Goal: Information Seeking & Learning: Learn about a topic

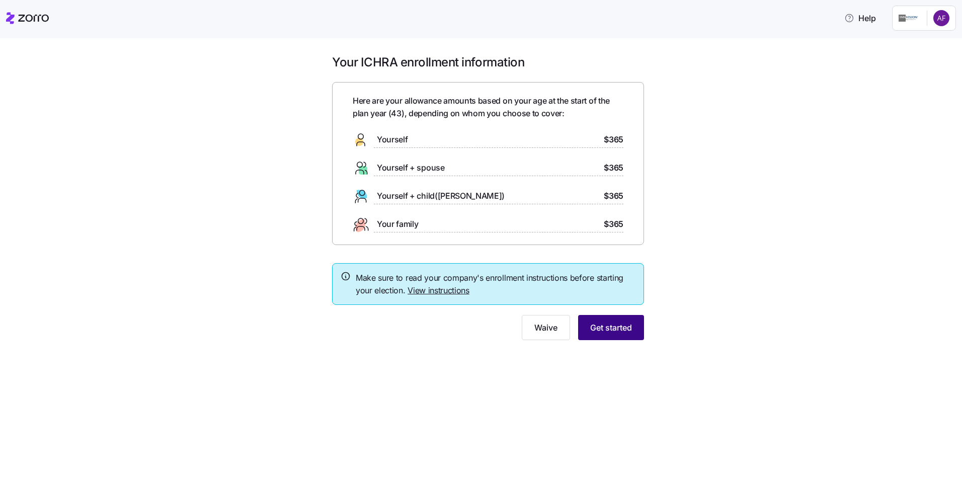
click at [613, 326] on span "Get started" at bounding box center [611, 327] width 42 height 12
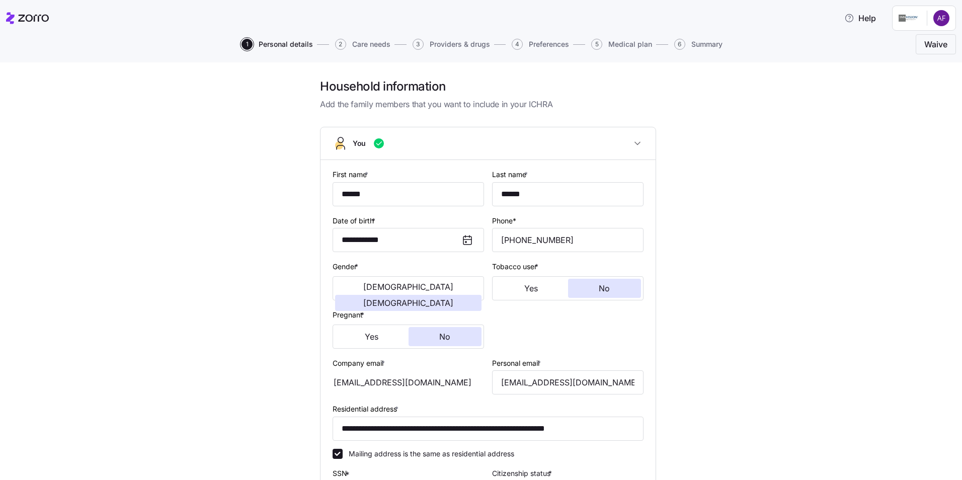
scroll to position [215, 0]
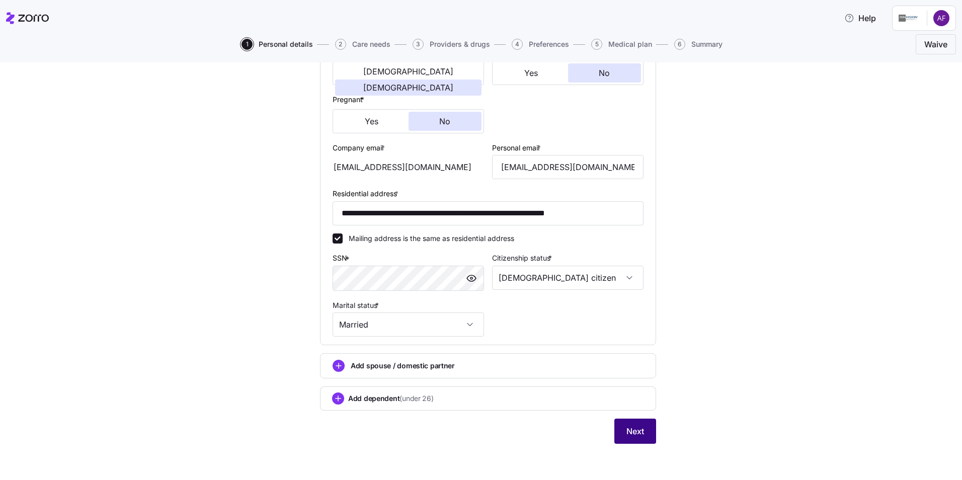
click at [634, 433] on span "Next" at bounding box center [635, 431] width 18 height 12
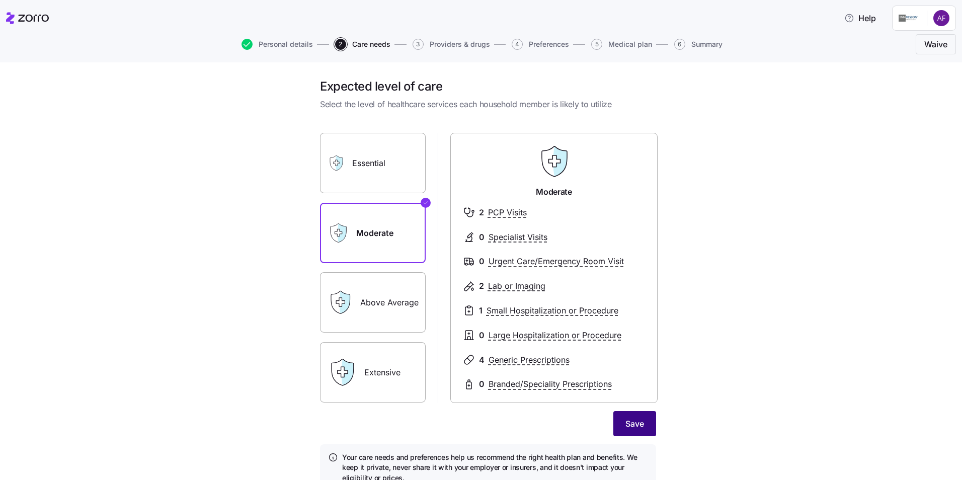
click at [644, 426] on button "Save" at bounding box center [634, 423] width 43 height 25
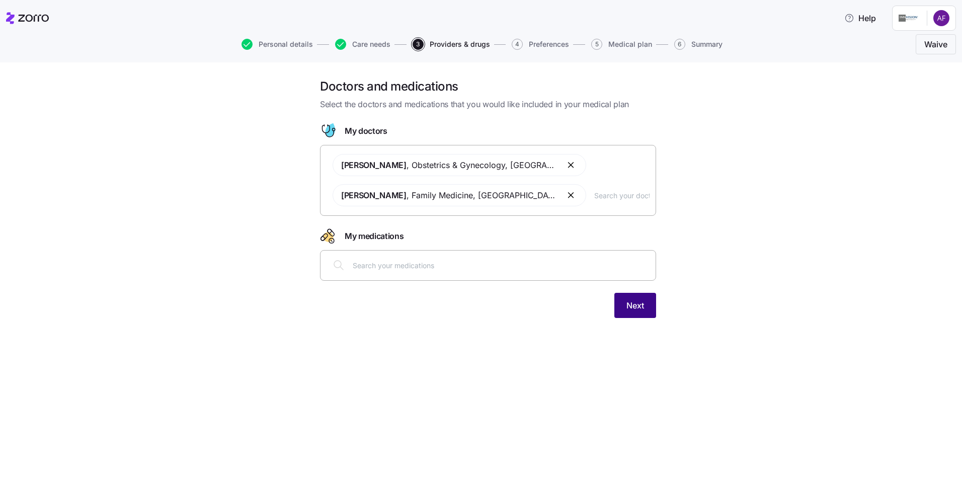
click at [642, 309] on span "Next" at bounding box center [635, 305] width 18 height 12
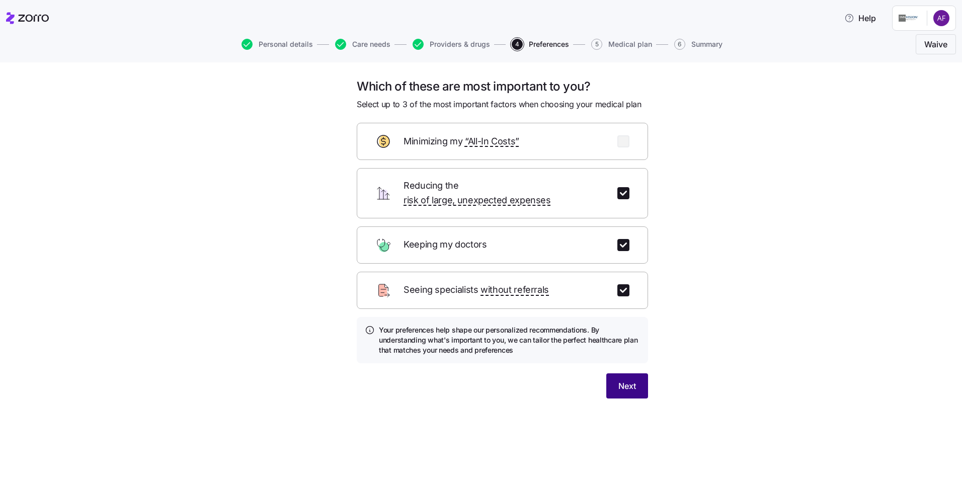
click at [627, 380] on span "Next" at bounding box center [627, 386] width 18 height 12
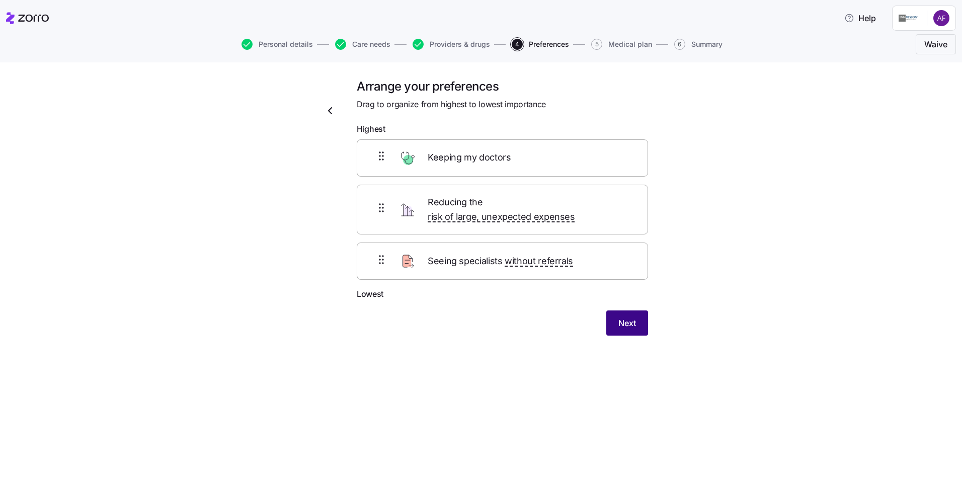
click at [640, 312] on button "Next" at bounding box center [627, 322] width 42 height 25
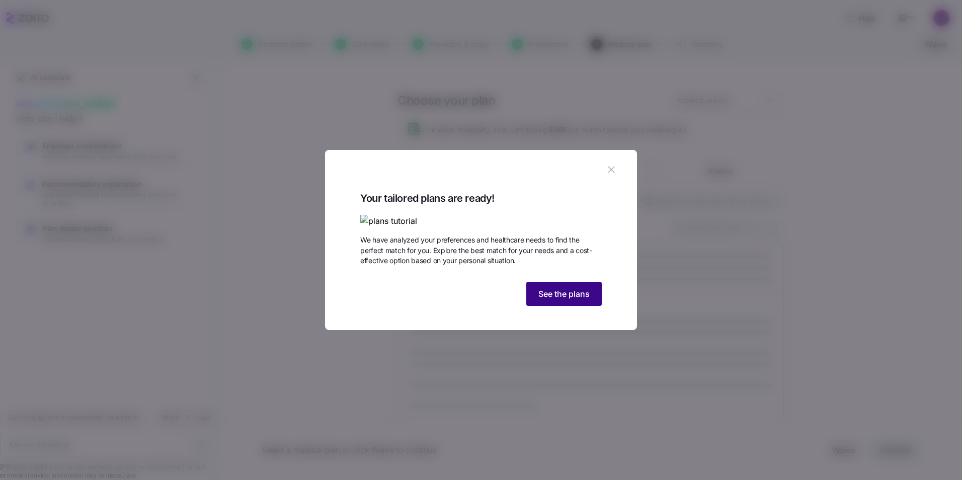
click at [550, 300] on span "See the plans" at bounding box center [563, 294] width 51 height 12
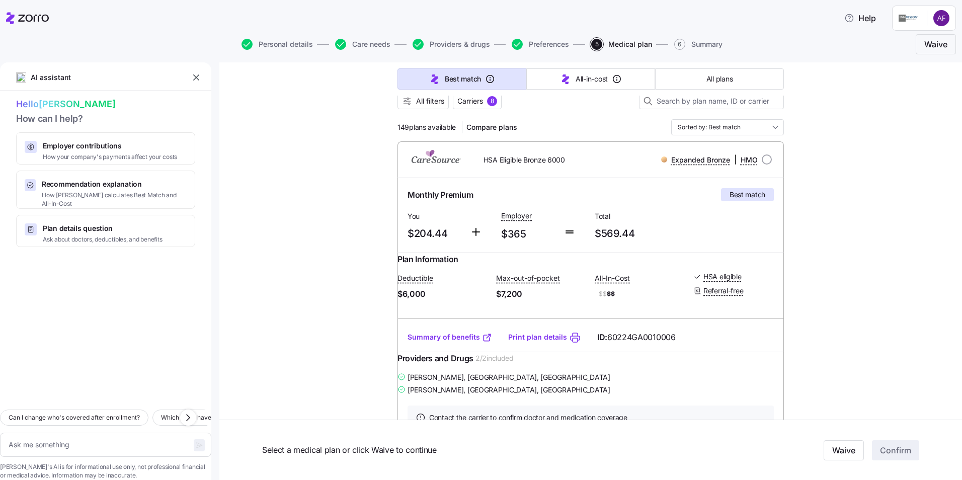
scroll to position [151, 0]
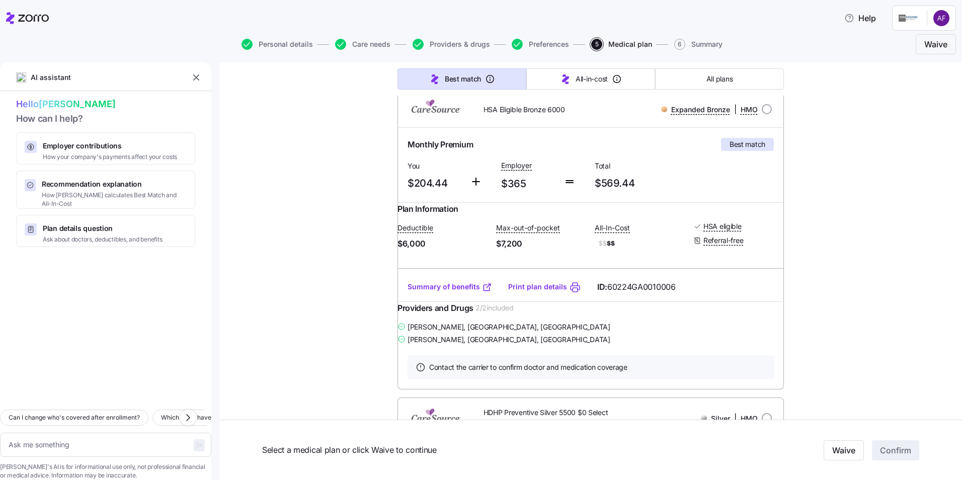
click at [447, 292] on link "Summary of benefits" at bounding box center [449, 287] width 85 height 10
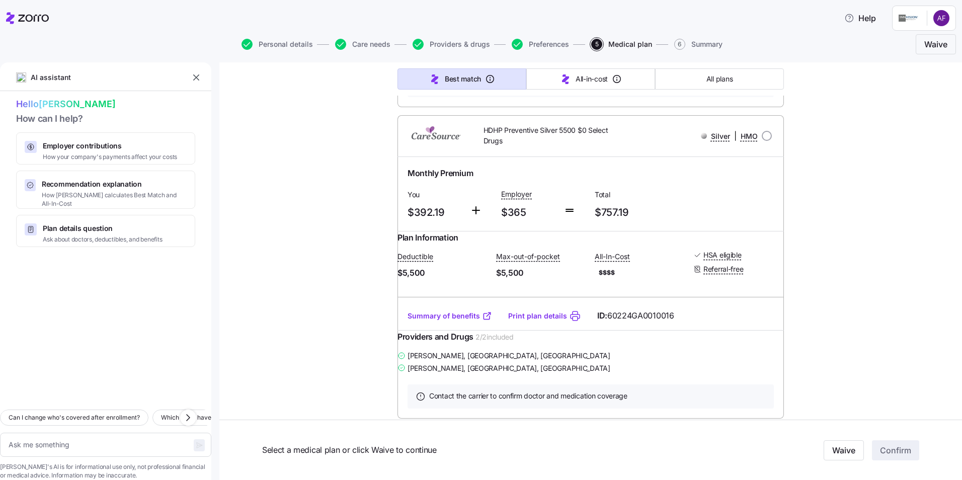
scroll to position [453, 0]
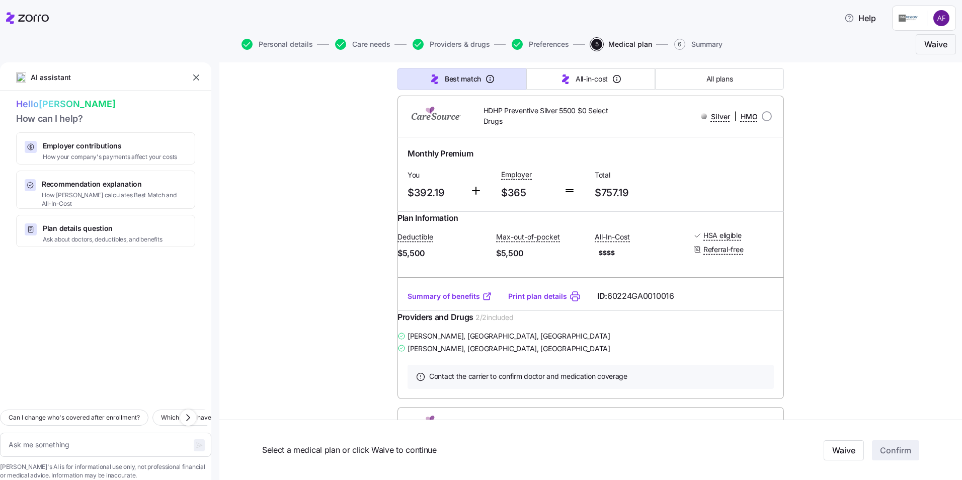
click at [464, 301] on link "Summary of benefits" at bounding box center [449, 296] width 85 height 10
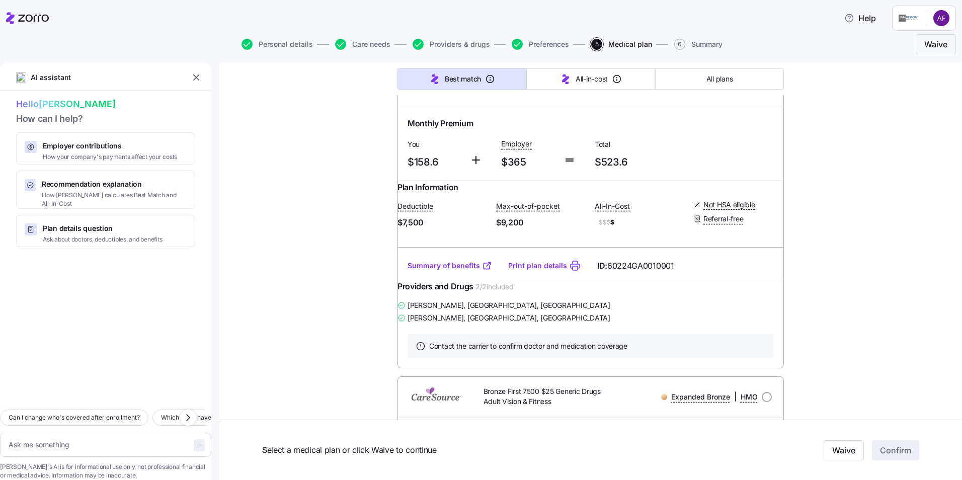
scroll to position [805, 0]
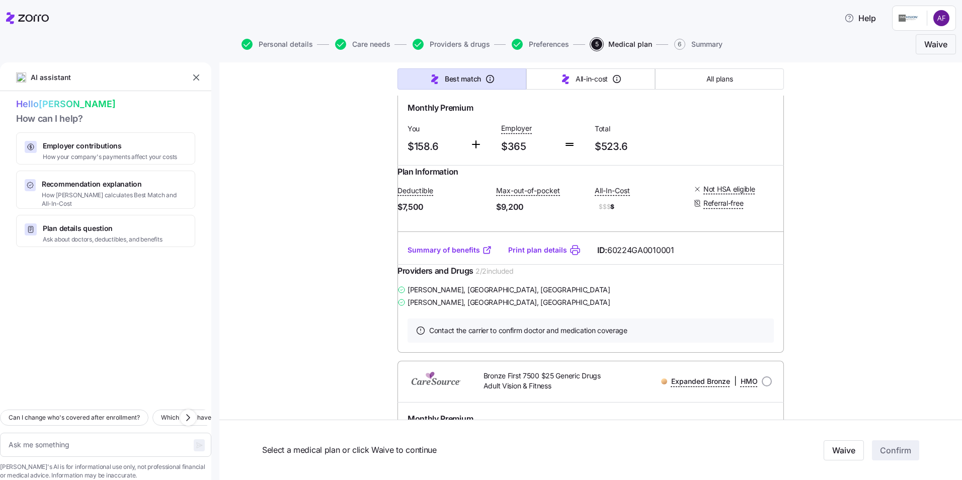
click at [455, 255] on link "Summary of benefits" at bounding box center [449, 250] width 85 height 10
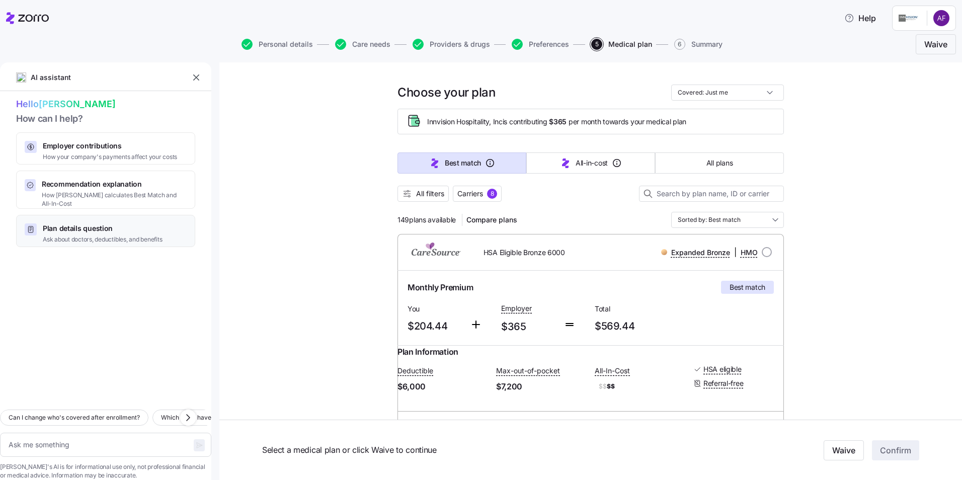
scroll to position [0, 0]
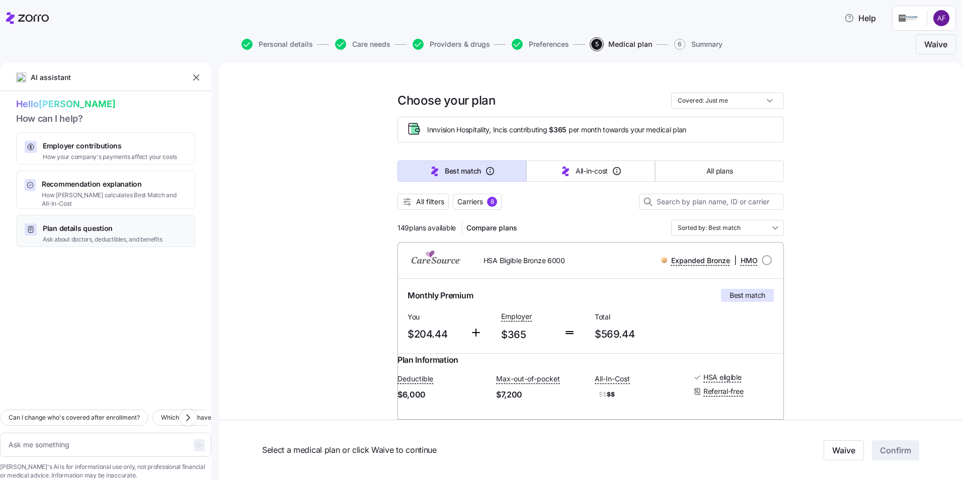
click at [112, 223] on span "Plan details question" at bounding box center [102, 228] width 119 height 10
type textarea "x"
type textarea "Which plans include my doctor, Denise Pecht, and have the lowest deductible?"
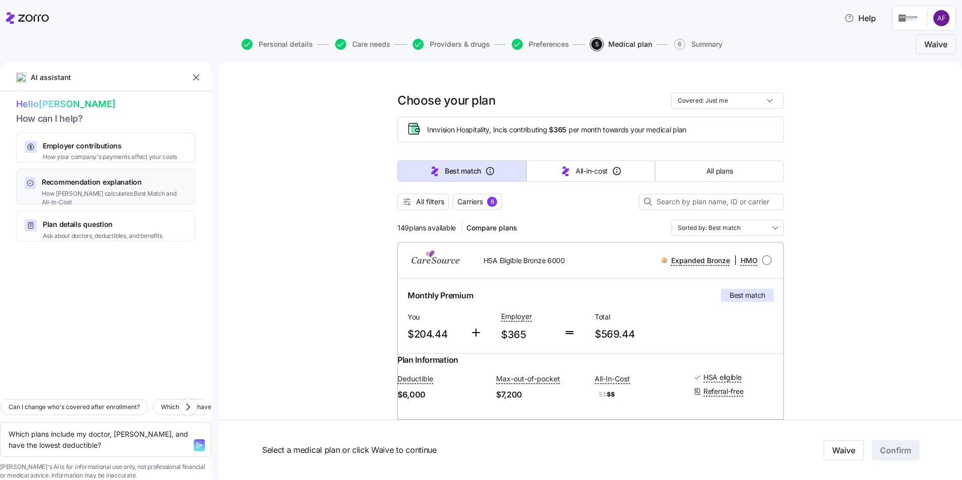
click at [129, 184] on span "Recommendation explanation" at bounding box center [114, 182] width 145 height 10
type textarea "x"
type textarea "Can you explain how Zorro calculates the Best Match and Lowest All-In-Cost reco…"
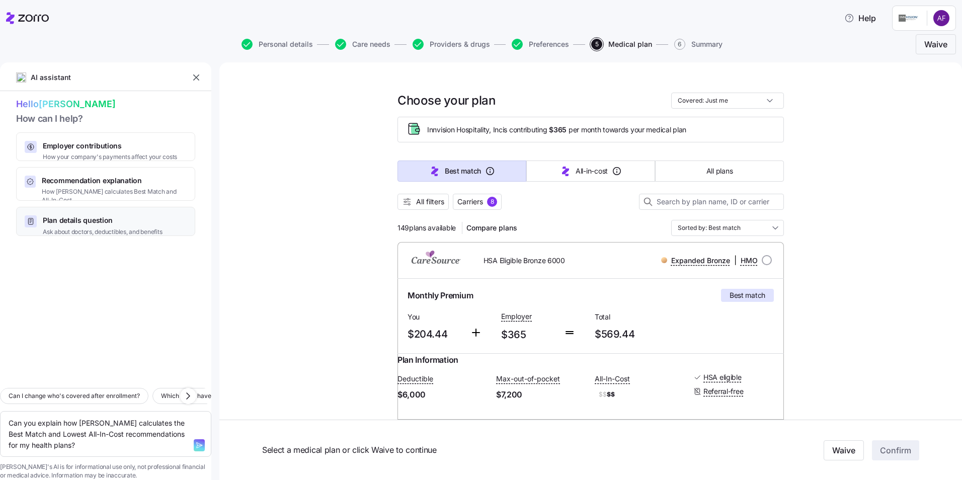
click at [110, 216] on span "Plan details question" at bounding box center [102, 220] width 119 height 10
type textarea "x"
type textarea "Which plans include my doctor, Denise Pecht, and have the lowest deductible?"
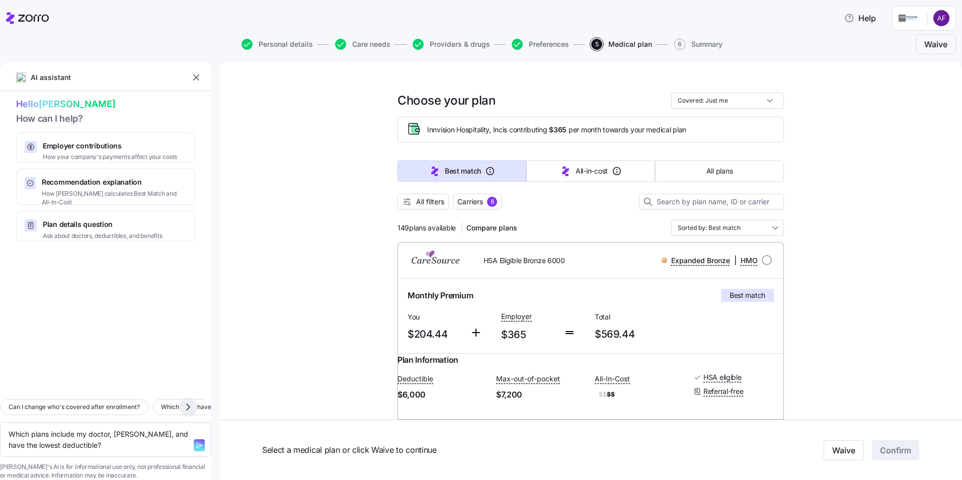
click at [186, 401] on icon "button" at bounding box center [188, 407] width 12 height 12
click at [131, 399] on button "Which plans have the lowest deductible?" at bounding box center [67, 407] width 132 height 16
type textarea "x"
type textarea "Which plans have the lowest deductible?"
click at [195, 441] on icon "button" at bounding box center [199, 445] width 8 height 8
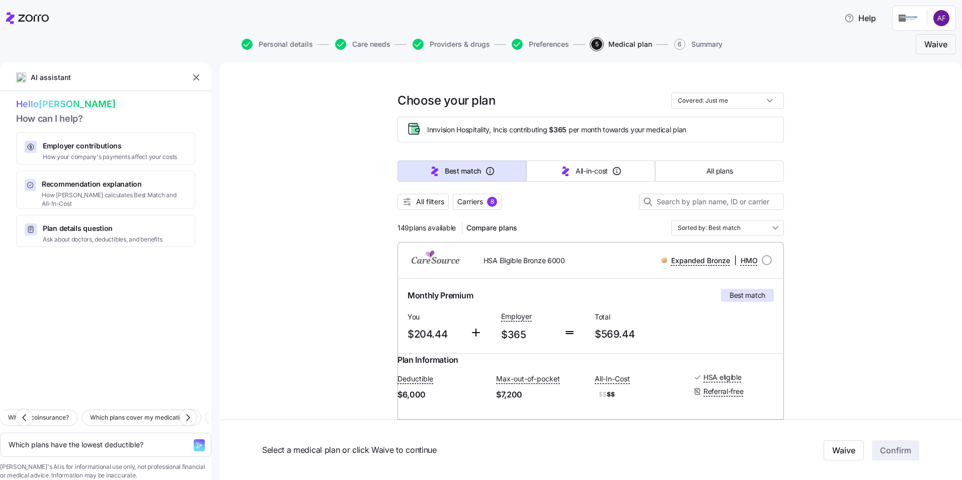
type textarea "x"
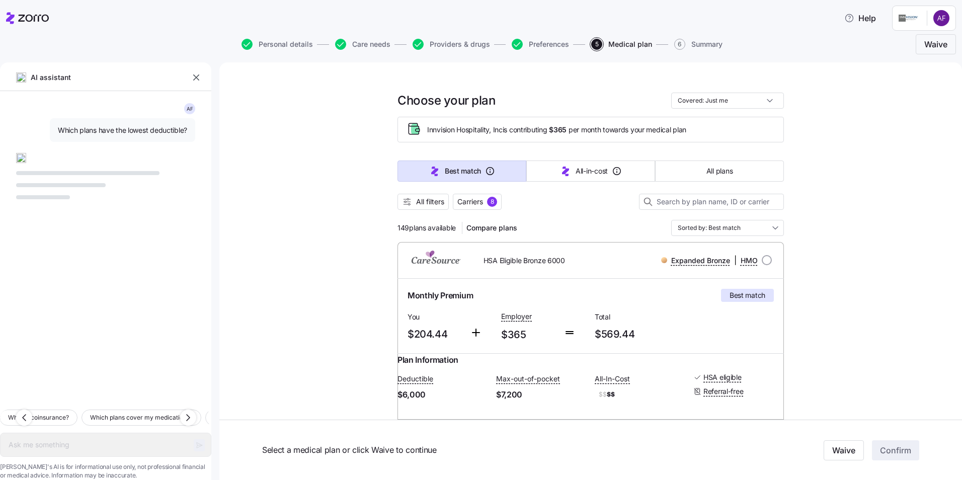
scroll to position [50, 0]
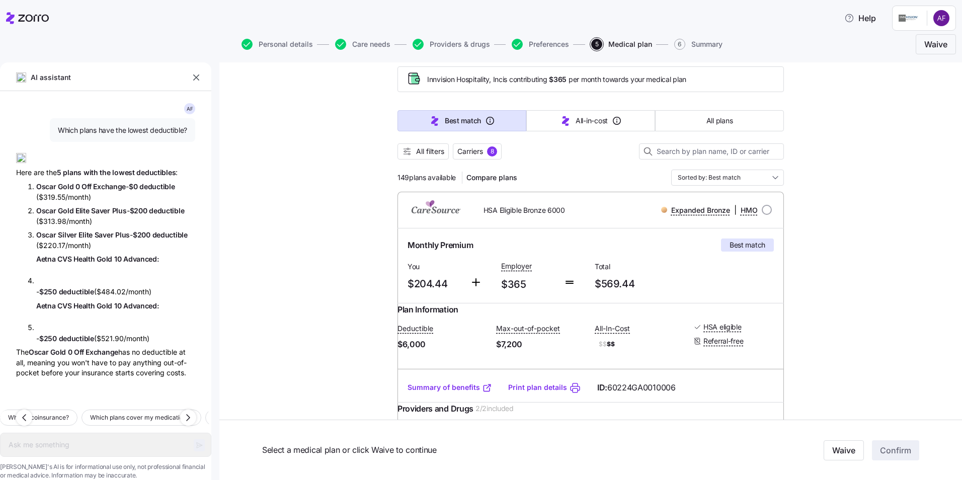
type textarea "x"
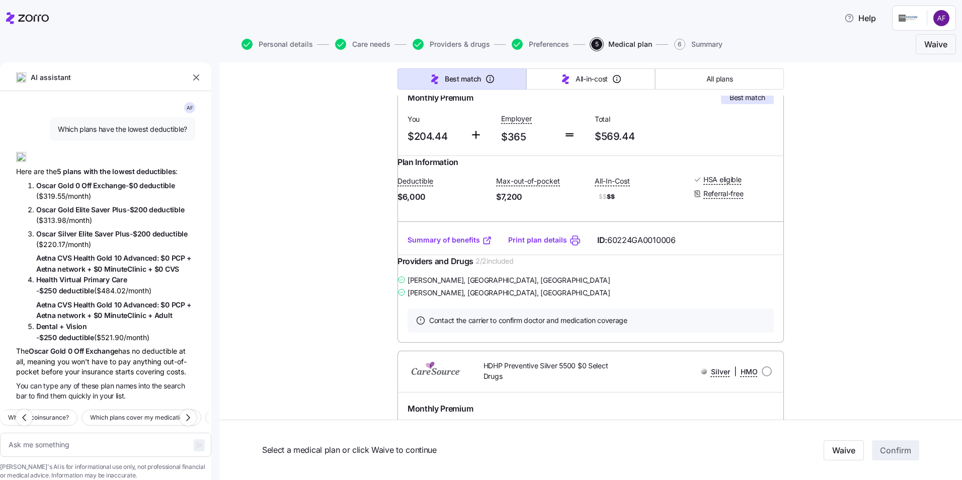
scroll to position [0, 0]
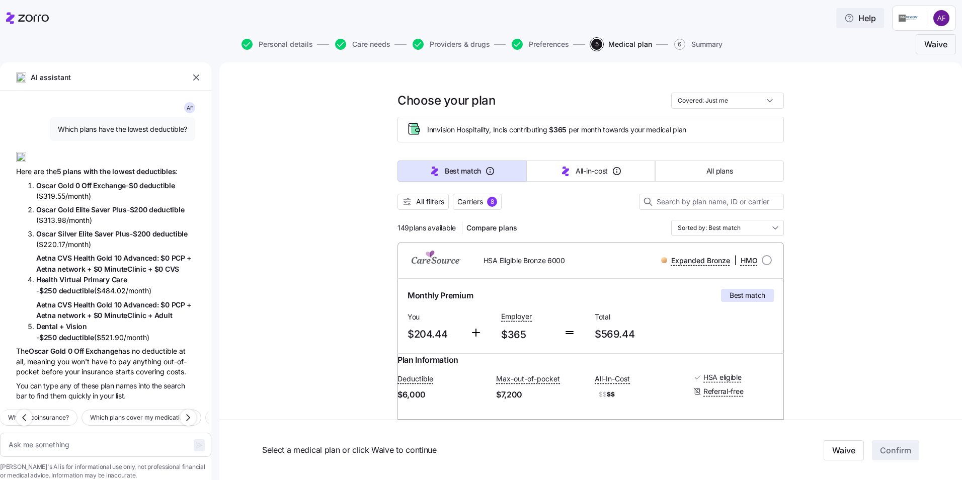
click at [862, 16] on span "Help" at bounding box center [860, 18] width 32 height 12
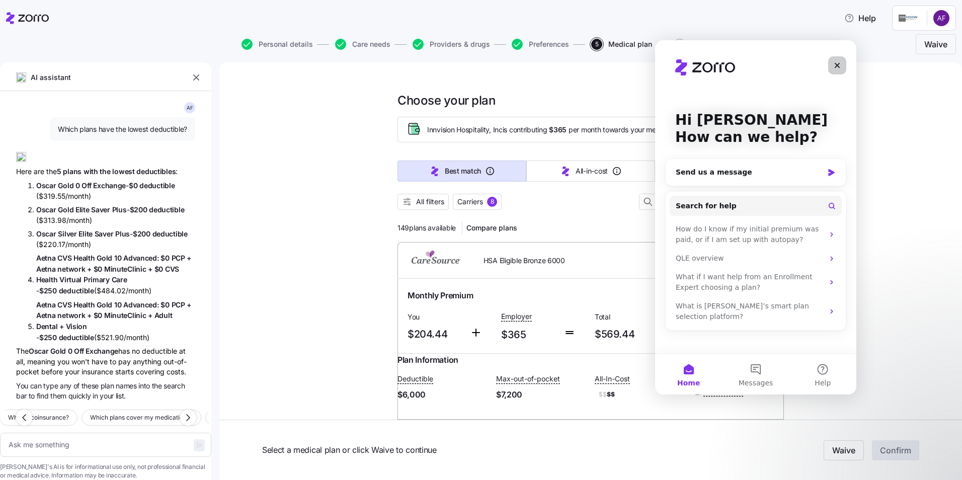
click at [840, 66] on icon "Close" at bounding box center [837, 65] width 8 height 8
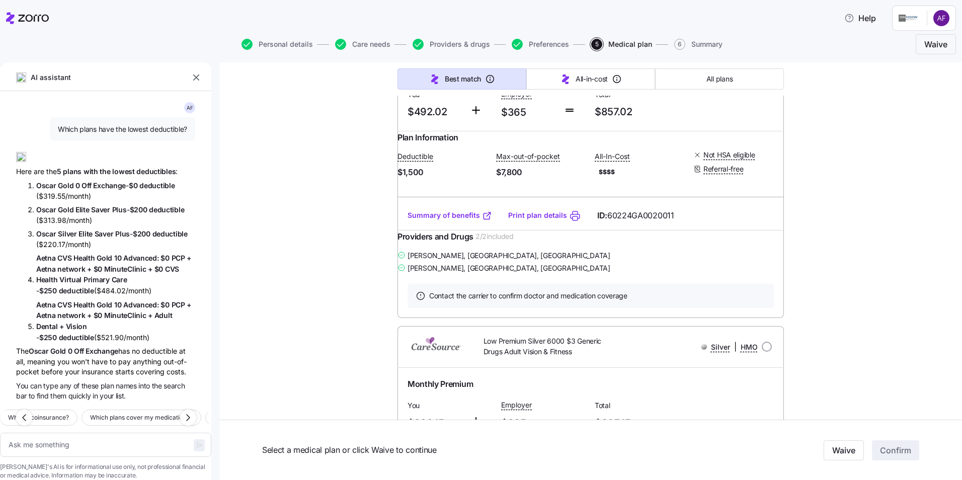
scroll to position [4577, 0]
click at [196, 78] on icon "button" at bounding box center [196, 77] width 6 height 6
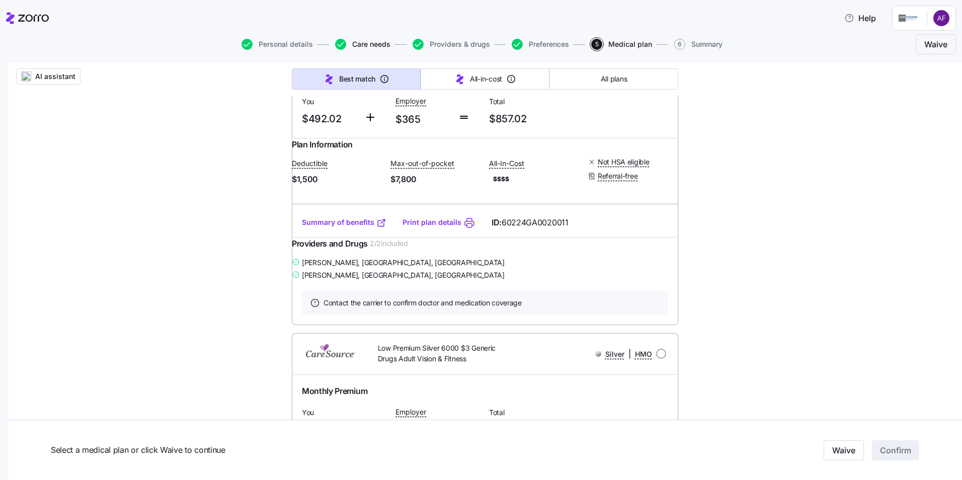
click at [366, 46] on span "Care needs" at bounding box center [371, 44] width 38 height 7
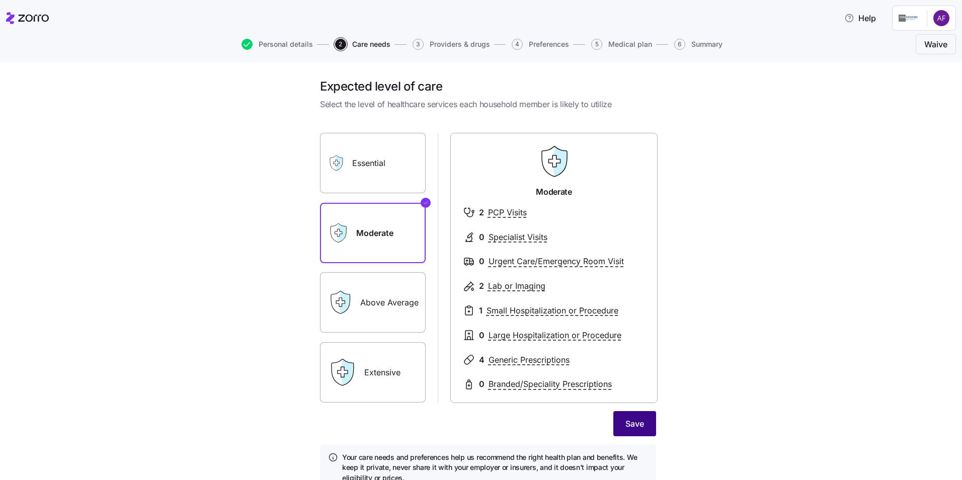
click at [616, 427] on button "Save" at bounding box center [634, 423] width 43 height 25
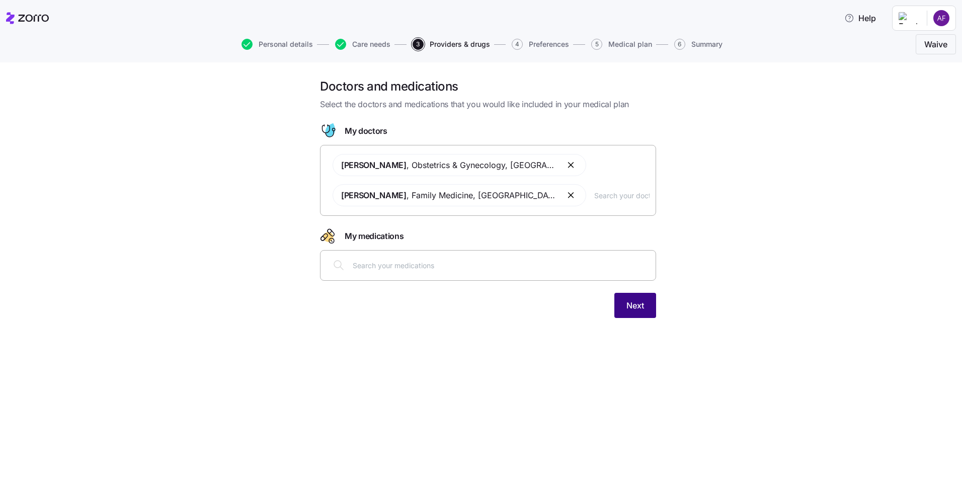
click at [636, 309] on span "Next" at bounding box center [635, 305] width 18 height 12
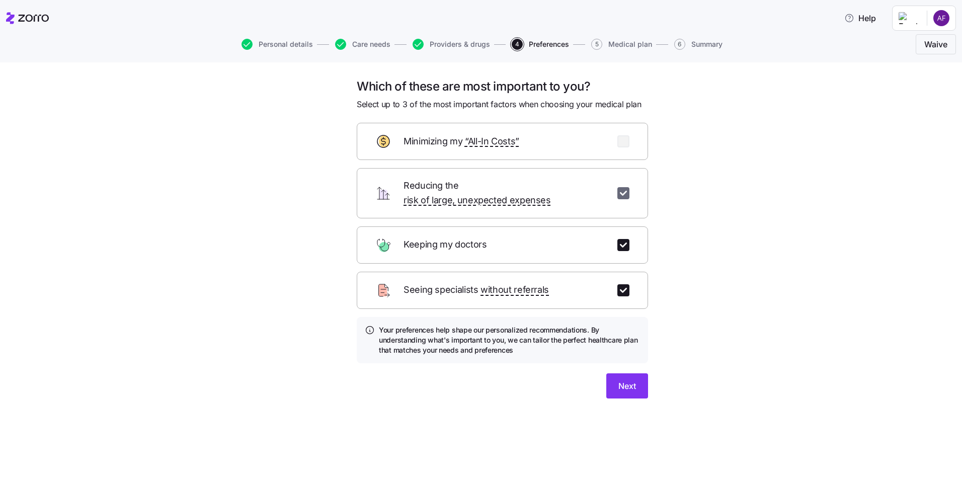
click at [627, 187] on input "checkbox" at bounding box center [623, 193] width 12 height 12
checkbox input "false"
click at [620, 137] on input "checkbox" at bounding box center [623, 141] width 12 height 12
checkbox input "true"
click at [637, 373] on button "Next" at bounding box center [627, 385] width 42 height 25
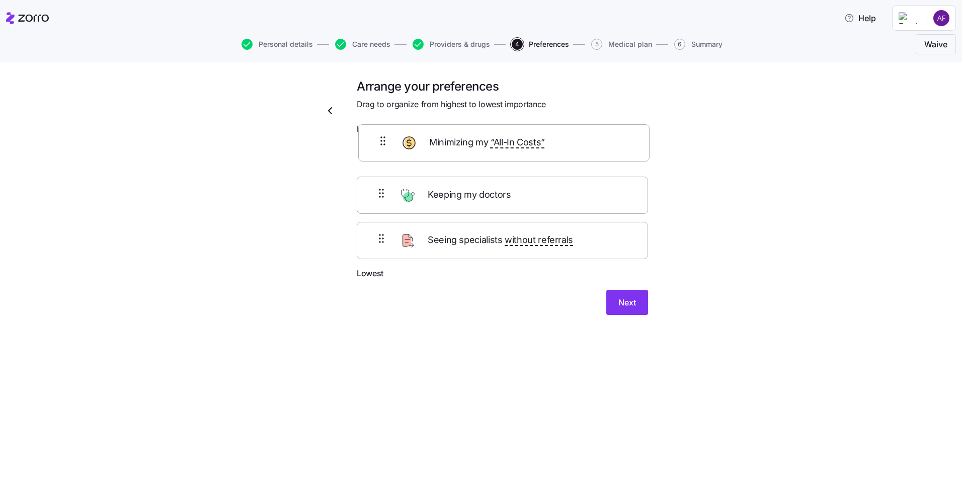
drag, startPoint x: 562, startPoint y: 252, endPoint x: 564, endPoint y: 144, distance: 108.2
click at [564, 144] on div "Keeping my doctors Seeing specialists without referrals Minimizing my “All-In C…" at bounding box center [502, 203] width 291 height 128
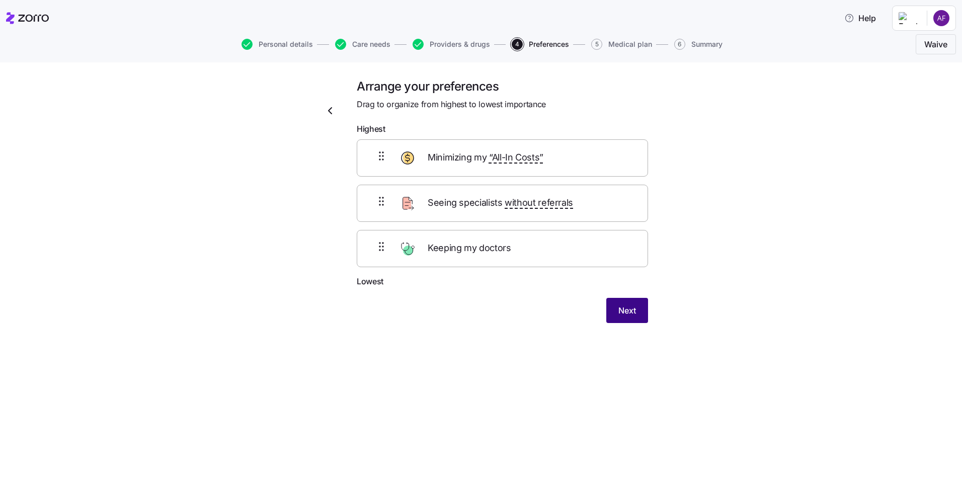
click at [641, 311] on button "Next" at bounding box center [627, 310] width 42 height 25
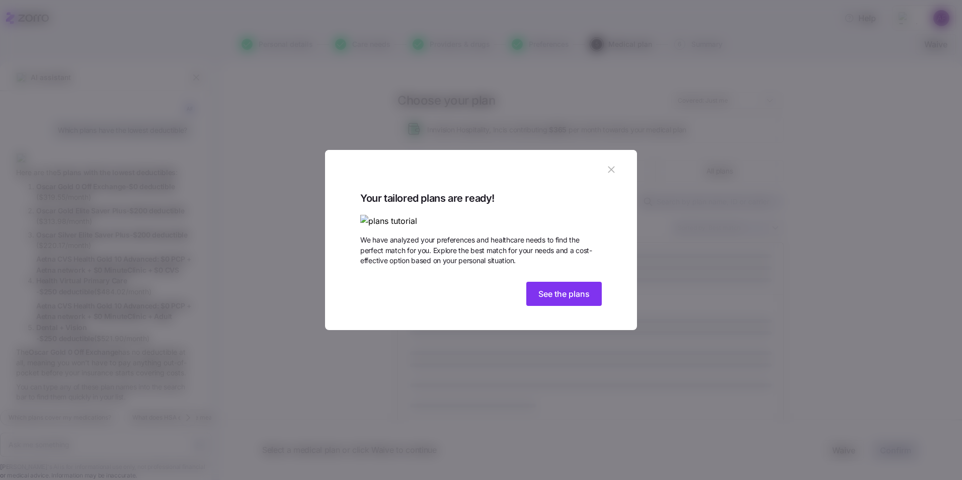
scroll to position [28, 0]
click at [574, 300] on span "See the plans" at bounding box center [563, 294] width 51 height 12
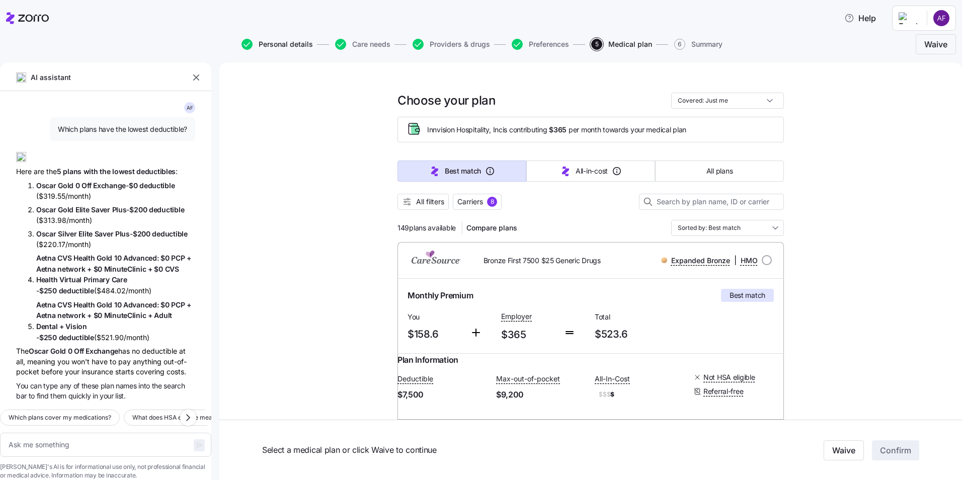
click at [298, 46] on span "Personal details" at bounding box center [286, 44] width 54 height 7
type textarea "x"
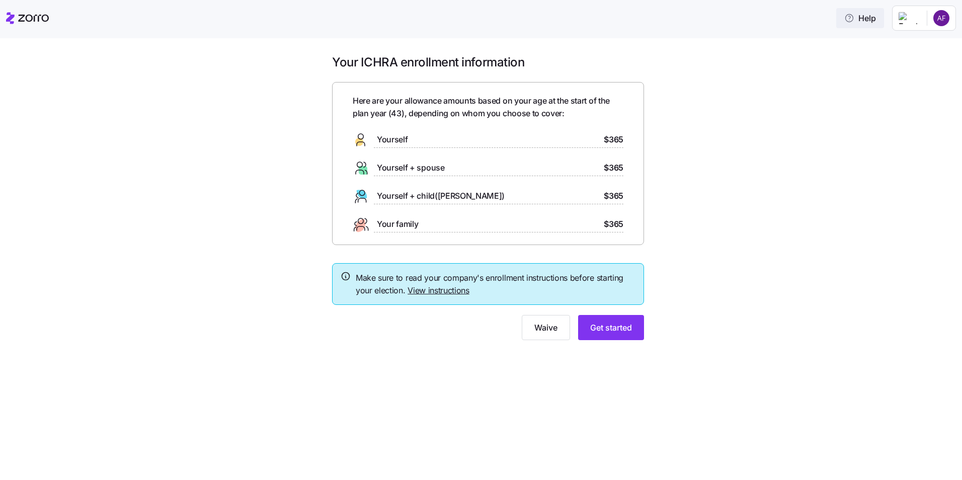
click at [865, 21] on span "Help" at bounding box center [860, 18] width 32 height 12
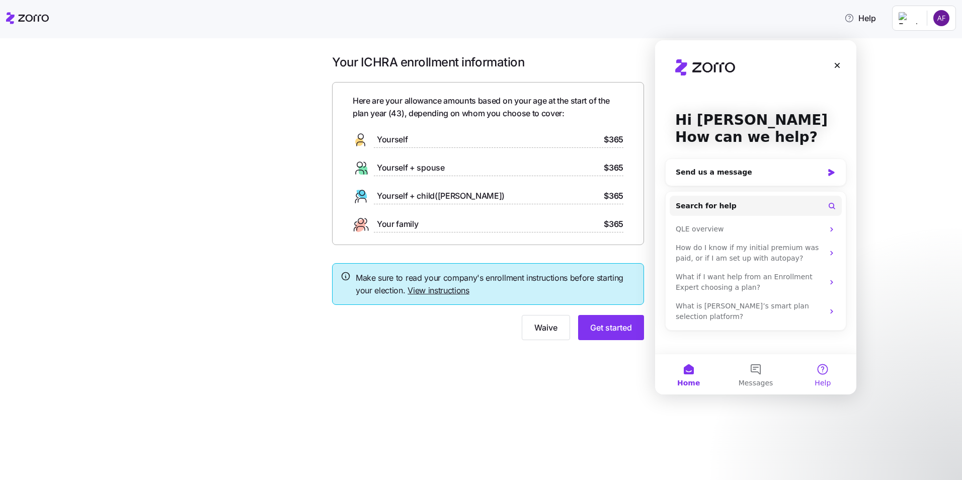
click at [822, 369] on button "Help" at bounding box center [822, 374] width 67 height 40
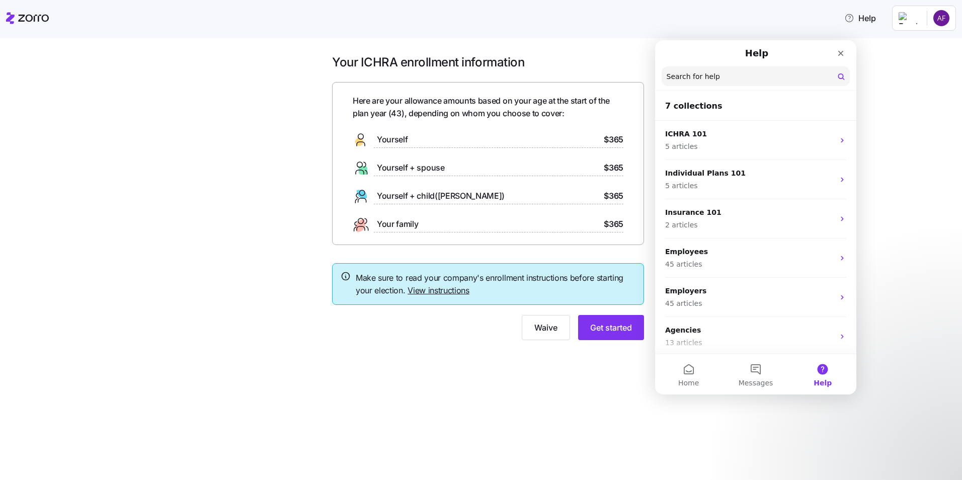
click at [449, 291] on link "View instructions" at bounding box center [438, 290] width 62 height 10
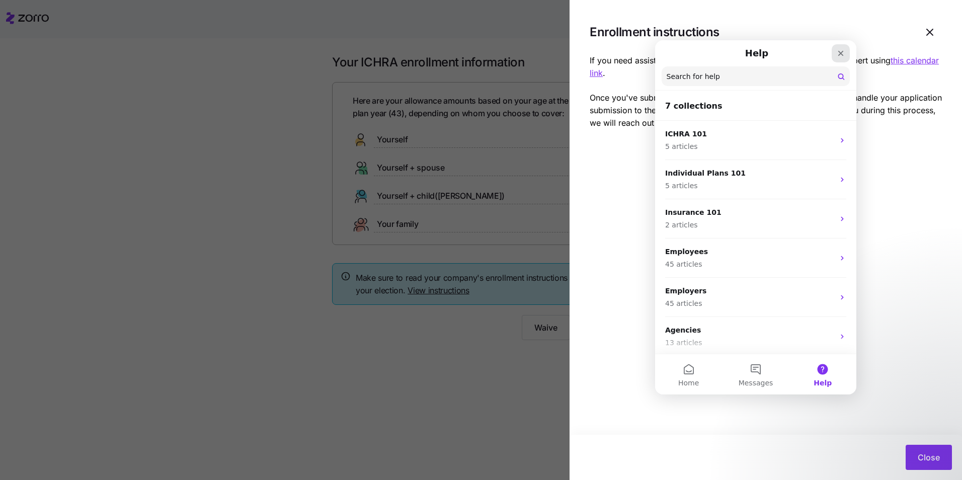
click at [841, 50] on icon "Close" at bounding box center [841, 53] width 8 height 8
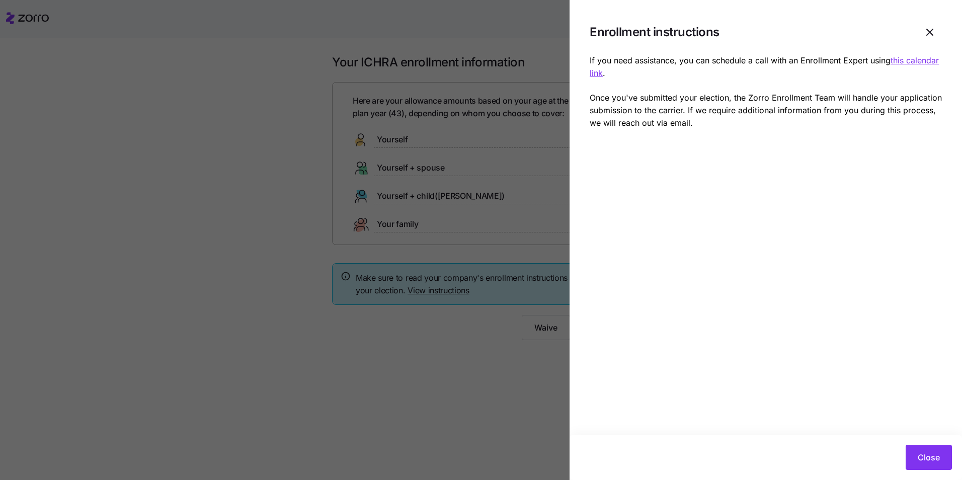
click at [629, 76] on u "this calendar link" at bounding box center [764, 66] width 349 height 23
click at [931, 30] on icon "button" at bounding box center [930, 32] width 12 height 12
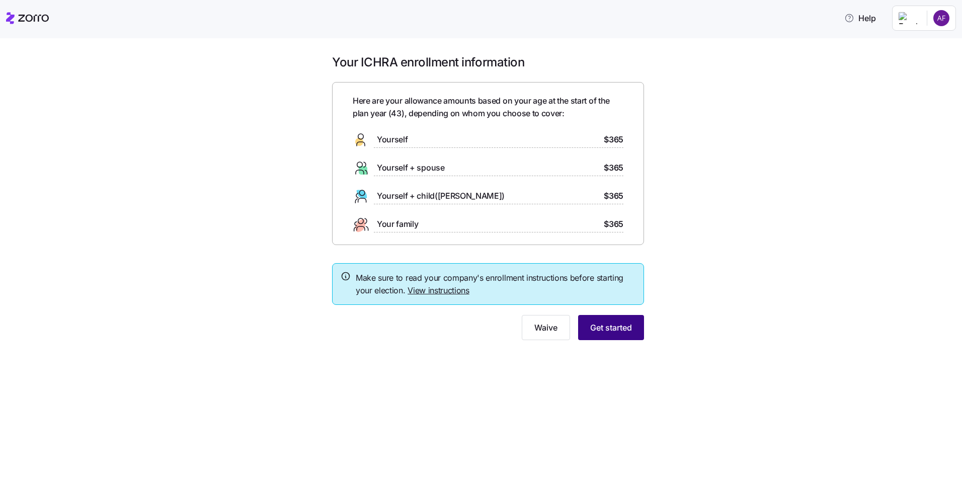
click at [627, 330] on span "Get started" at bounding box center [611, 327] width 42 height 12
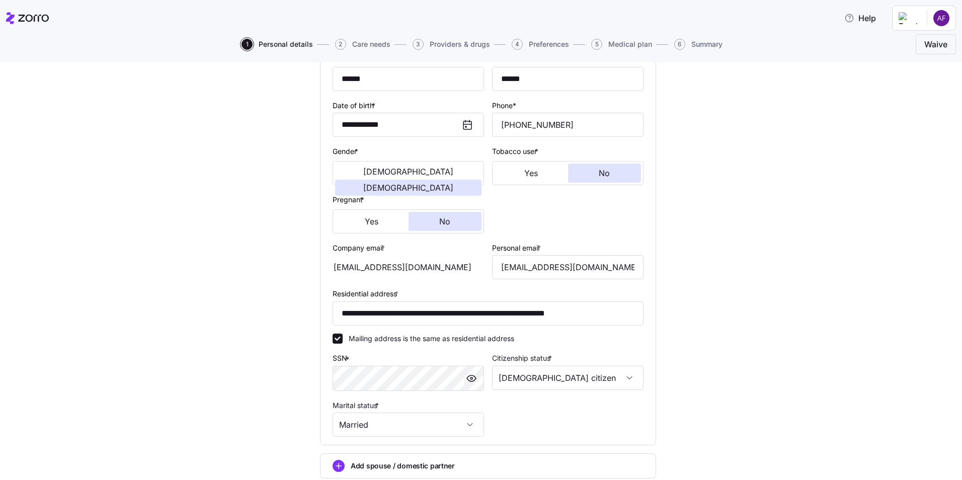
scroll to position [215, 0]
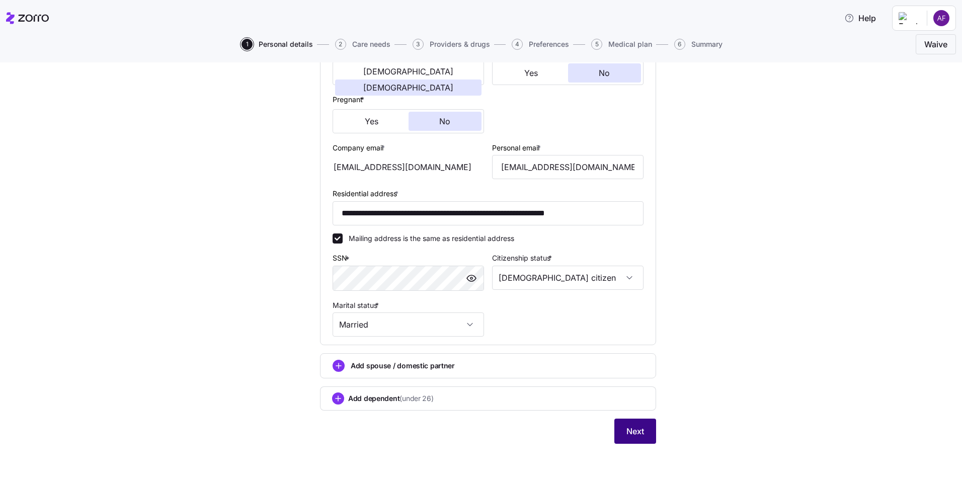
click at [639, 433] on span "Next" at bounding box center [635, 431] width 18 height 12
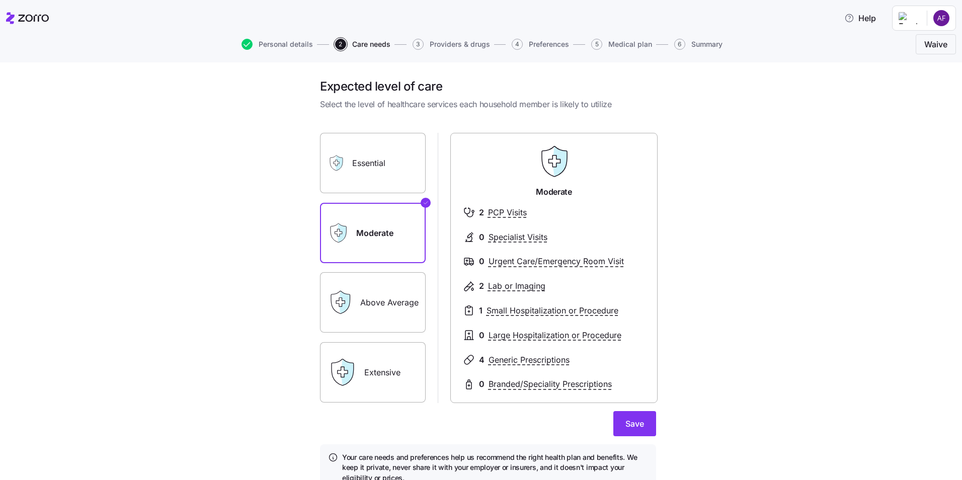
scroll to position [47, 0]
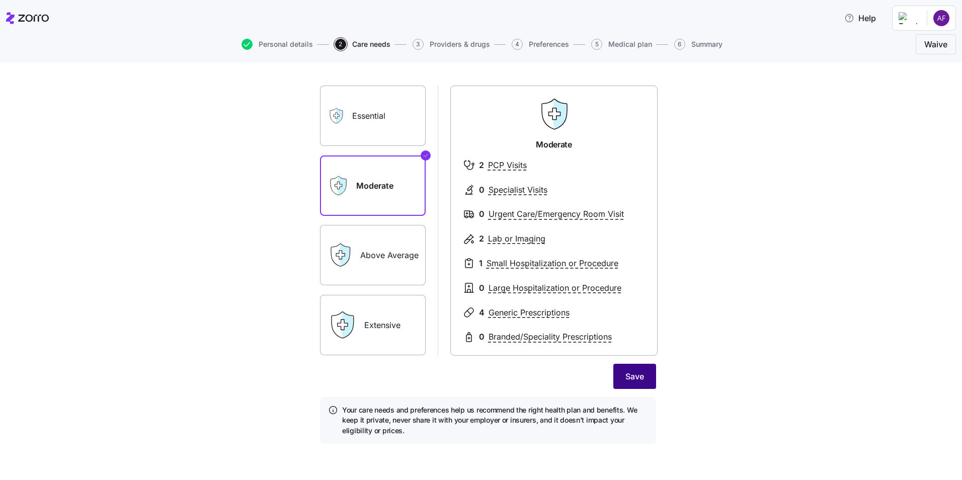
click at [637, 371] on span "Save" at bounding box center [634, 376] width 19 height 12
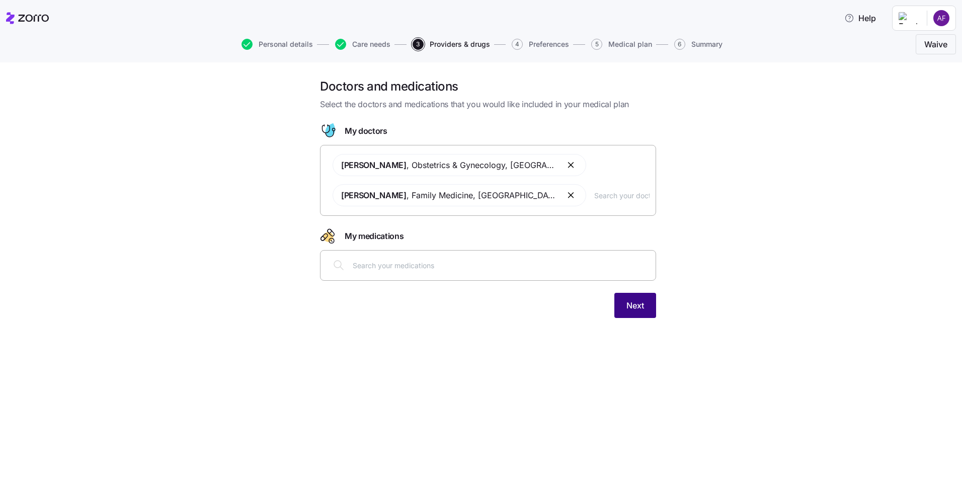
click at [639, 305] on span "Next" at bounding box center [635, 305] width 18 height 12
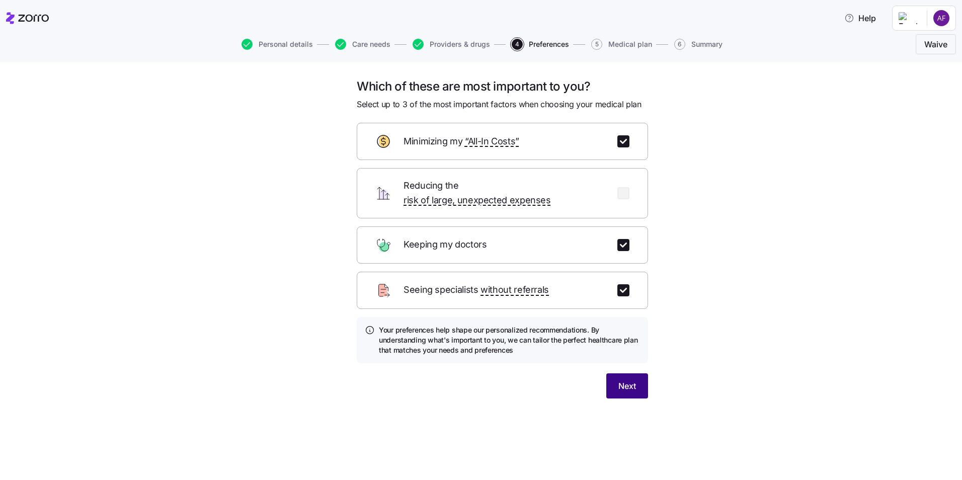
click at [633, 380] on span "Next" at bounding box center [627, 386] width 18 height 12
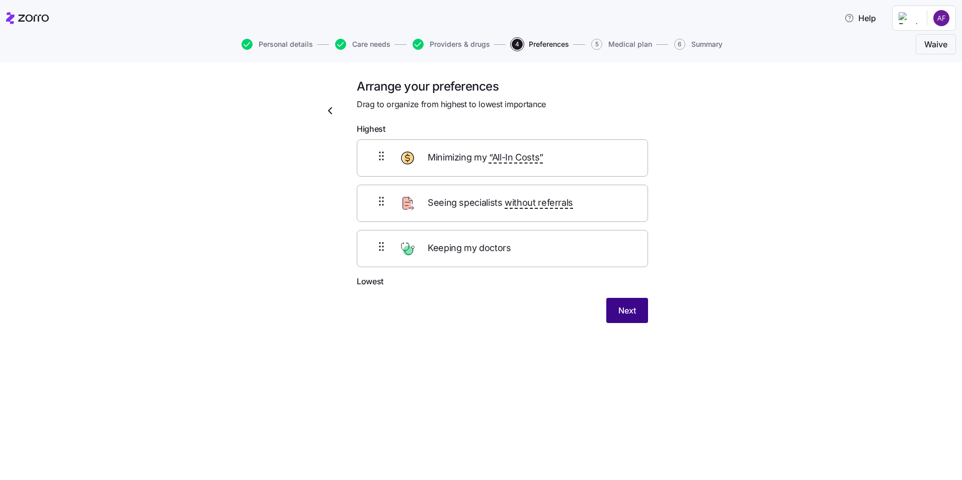
click at [631, 310] on span "Next" at bounding box center [627, 310] width 18 height 12
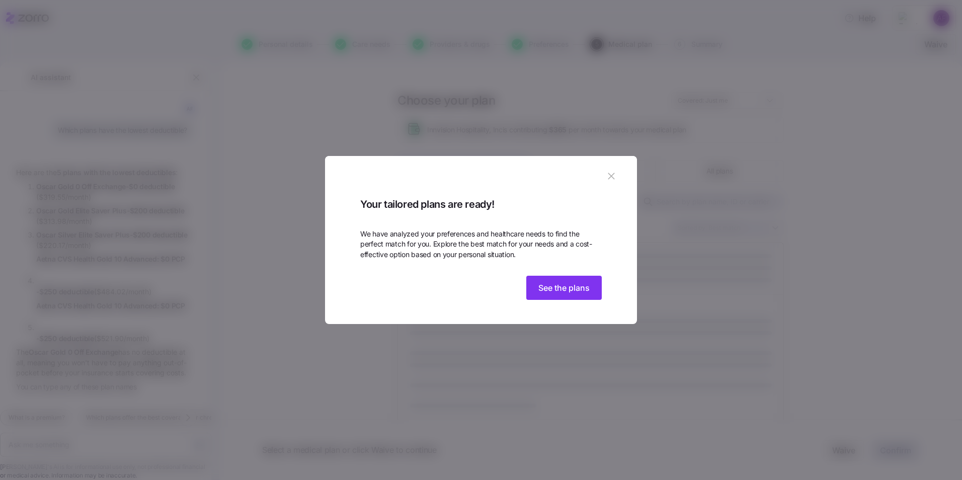
scroll to position [28, 0]
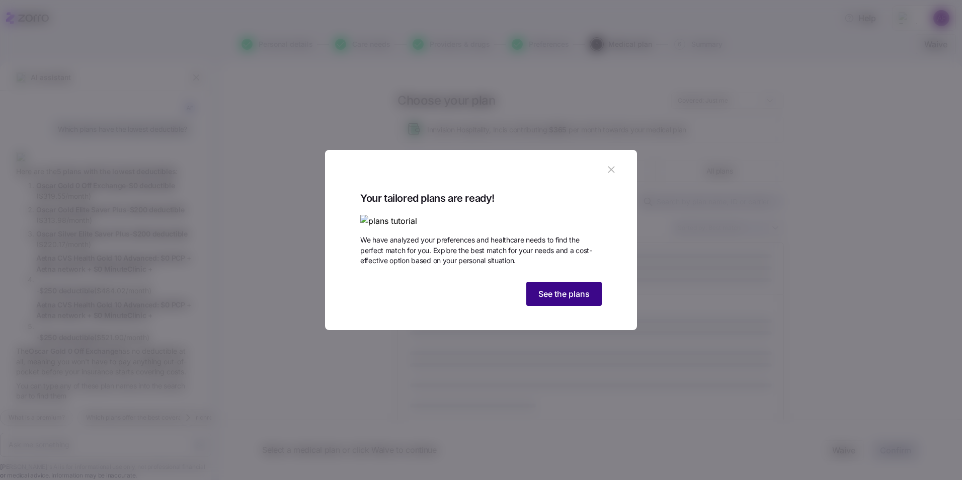
click at [556, 300] on span "See the plans" at bounding box center [563, 294] width 51 height 12
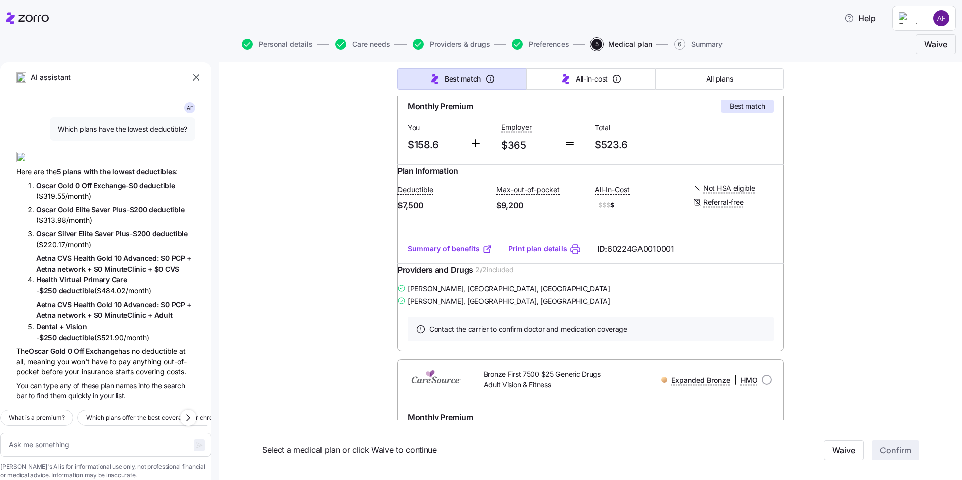
scroll to position [151, 0]
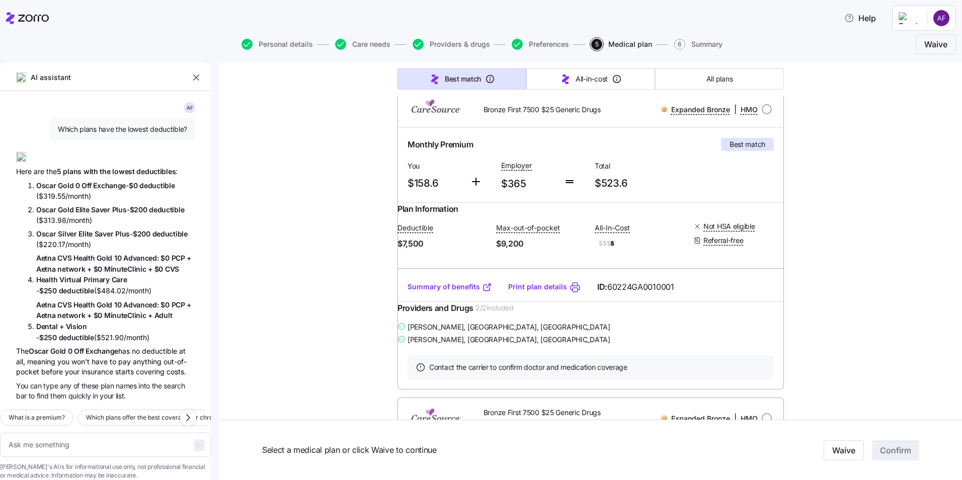
type textarea "x"
